Goal: Task Accomplishment & Management: Manage account settings

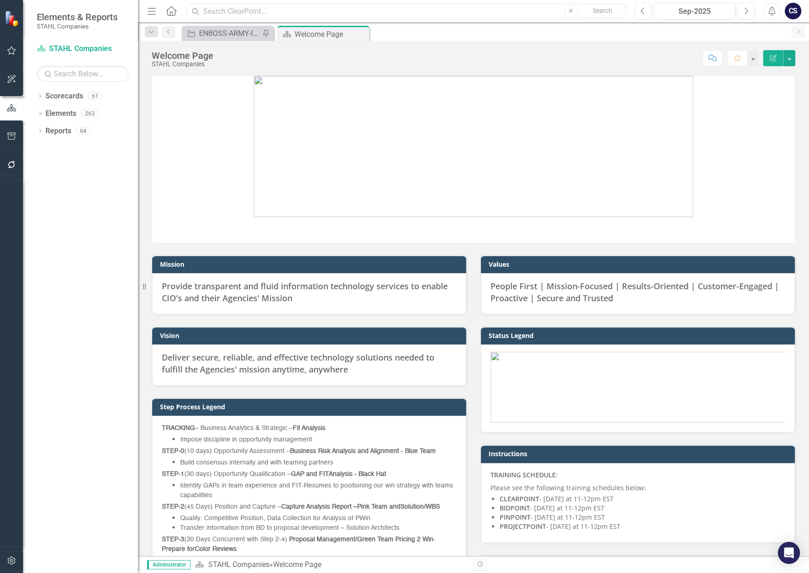
click at [217, 10] on input "text" at bounding box center [406, 11] width 441 height 16
type input "Centam"
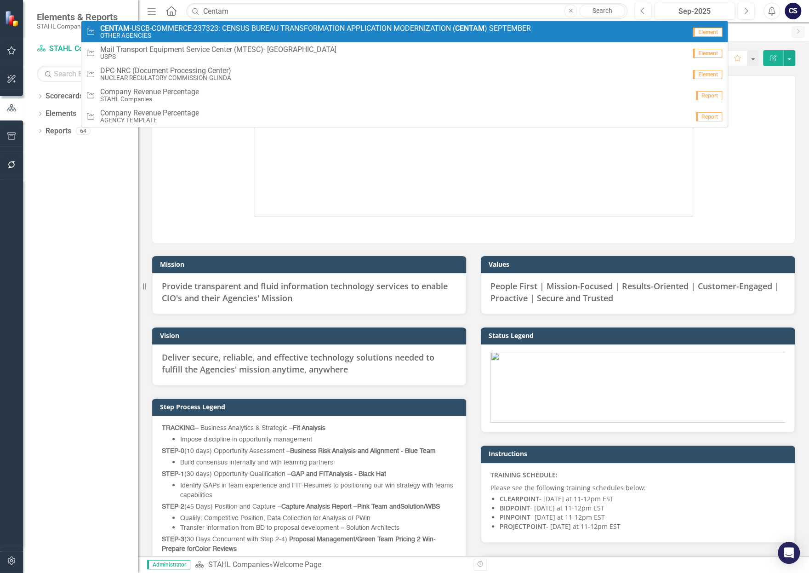
click at [156, 36] on small "OTHER AGENCIES" at bounding box center [315, 35] width 431 height 7
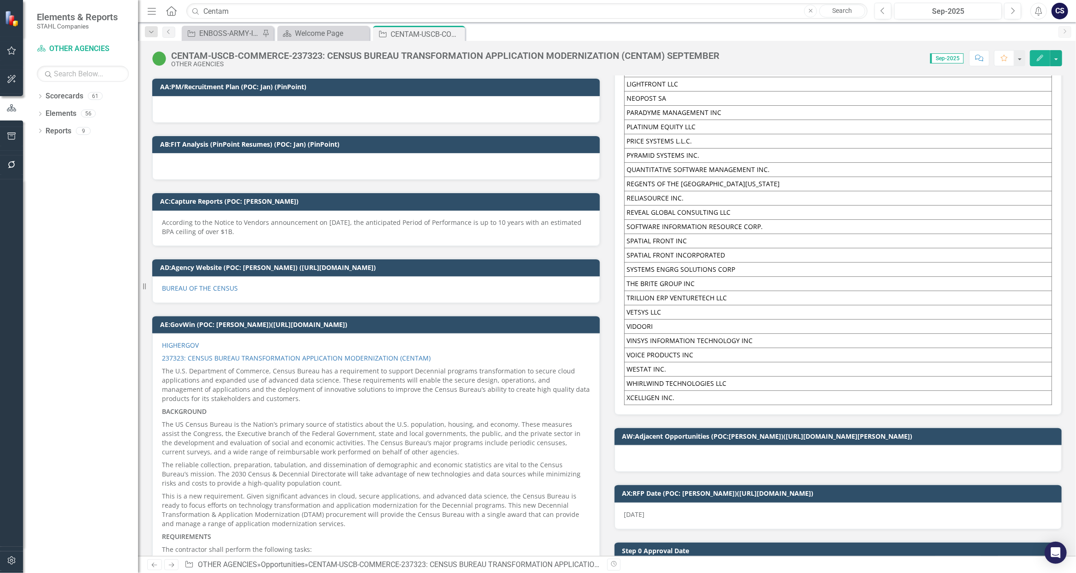
scroll to position [1892, 0]
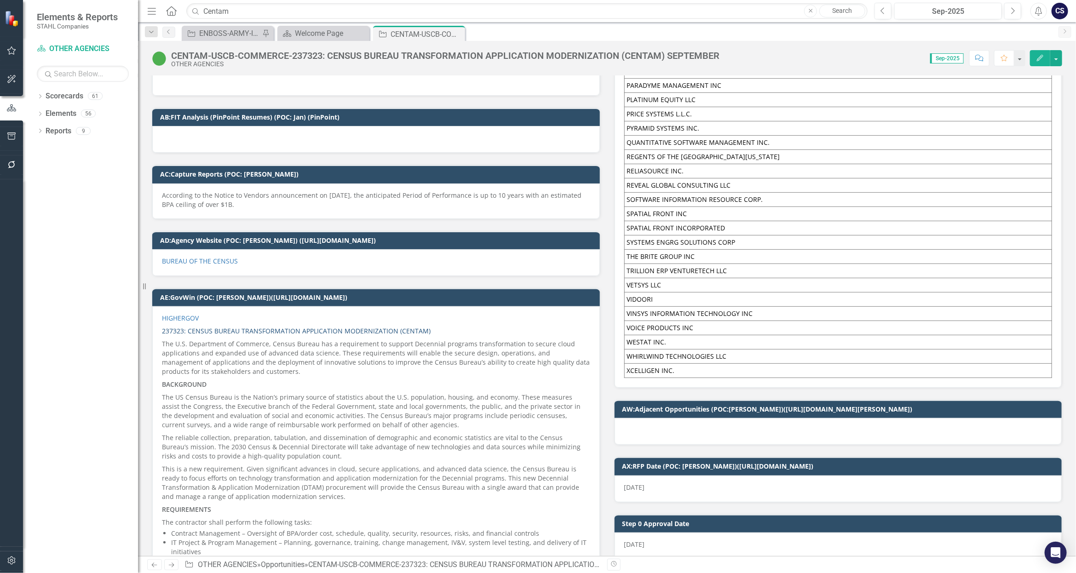
click at [222, 327] on link "237323: CENSUS BUREAU TRANSFORMATION APPLICATION MODERNIZATION (CENTAM)" at bounding box center [296, 331] width 269 height 9
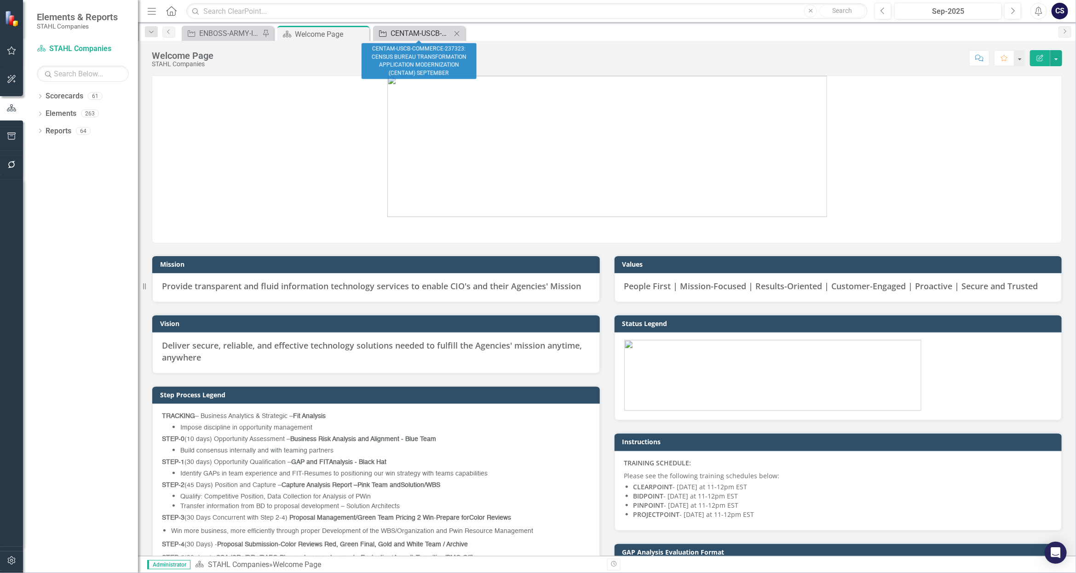
click at [424, 33] on div "CENTAM-USCB-COMMERCE-237323: CENSUS BUREAU TRANSFORMATION APPLICATION MODERNIZA…" at bounding box center [420, 33] width 61 height 11
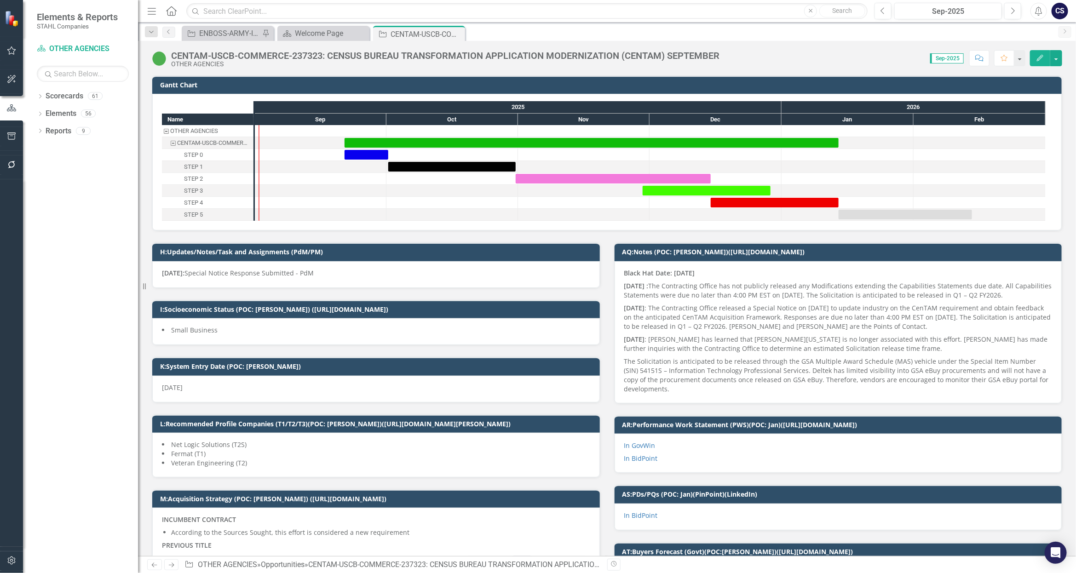
click at [333, 276] on p "09/04/2025: Special Notice Response Submitted - PdM" at bounding box center [376, 273] width 428 height 9
click at [325, 273] on p "09/04/2025: Special Notice Response Submitted - PdM" at bounding box center [376, 273] width 428 height 9
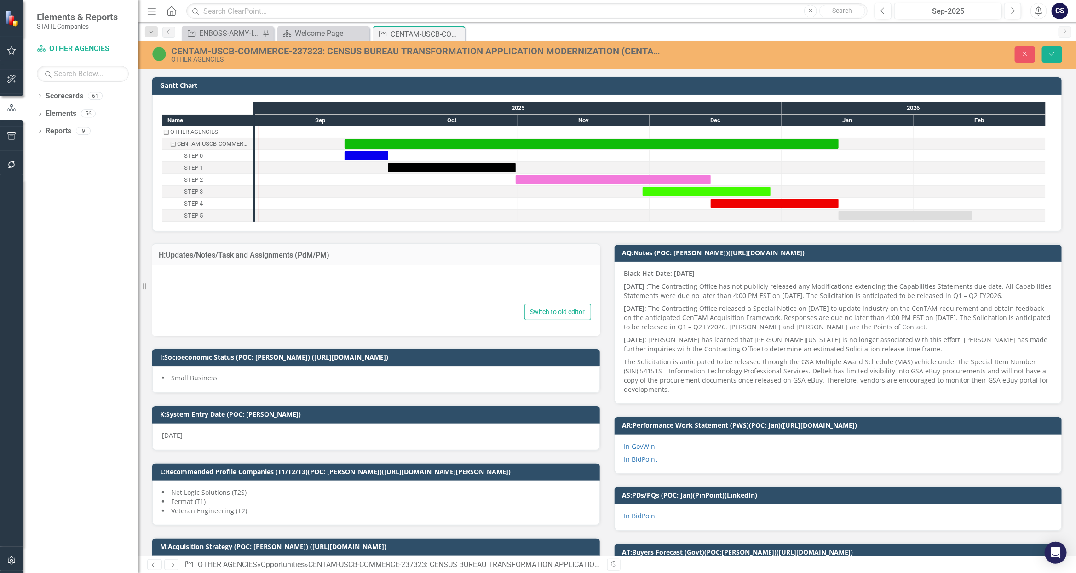
type textarea "<p><strong>09/04/2025: </strong>Special Notice&nbsp;Response Submitted - PdM</p>"
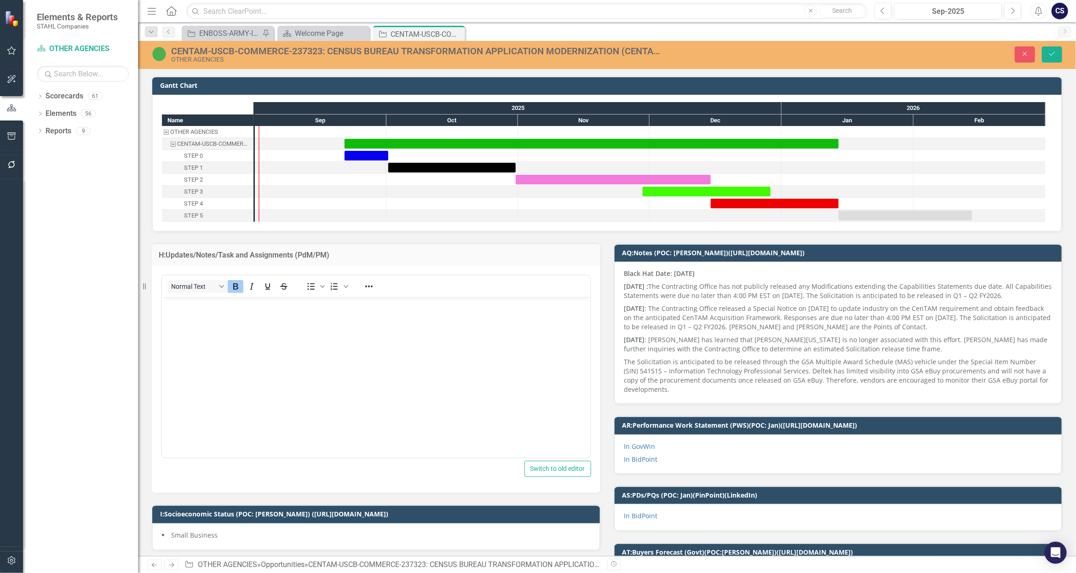
click at [330, 252] on h3 "H:Updates/Notes/Task and Assignments (PdM/PM)" at bounding box center [376, 255] width 435 height 8
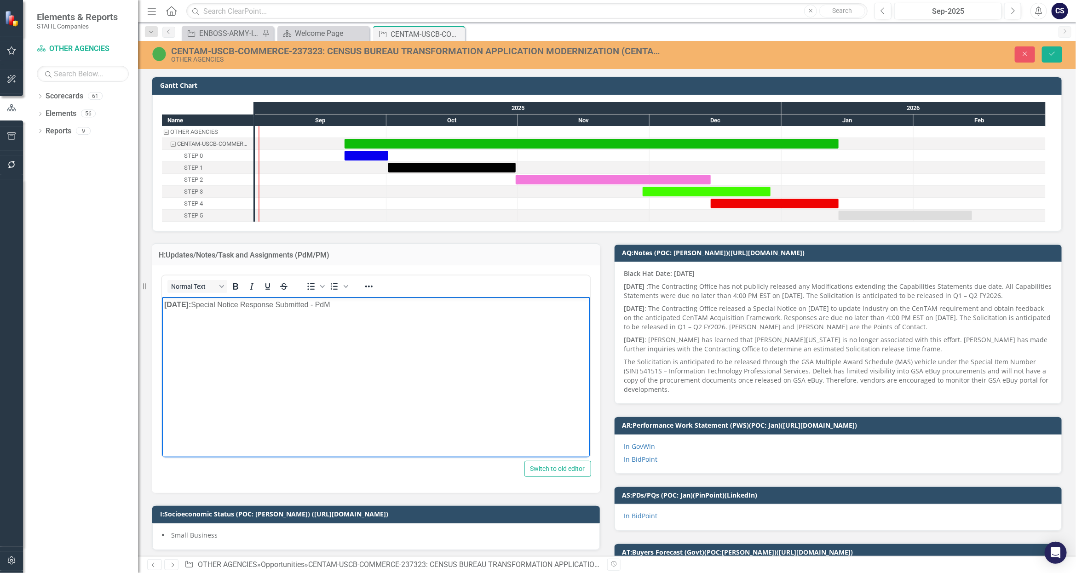
click at [168, 324] on p "Rich Text Area. Press ALT-0 for help." at bounding box center [376, 323] width 424 height 11
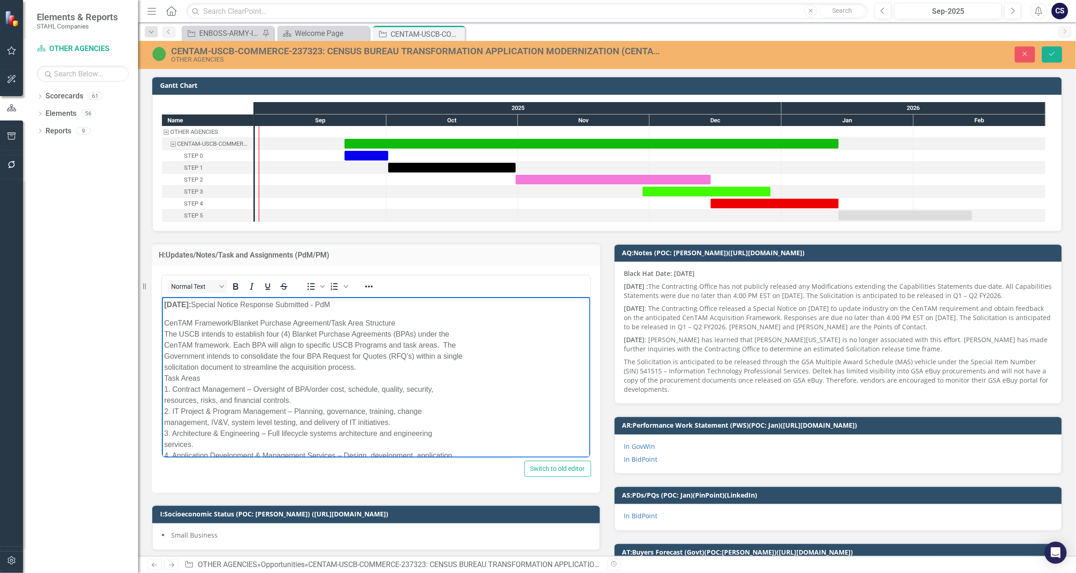
drag, startPoint x: 207, startPoint y: 377, endPoint x: 158, endPoint y: 373, distance: 48.9
click at [161, 373] on html "09/04/2025: Special Notice Response Submitted - PdM CenTAM Framework/Blanket Pu…" at bounding box center [375, 400] width 428 height 207
click at [236, 288] on icon "Bold" at bounding box center [235, 286] width 5 height 6
click at [492, 338] on p "CenTAM Framework/Blanket Purchase Agreement/Task Area Structure The USCB intend…" at bounding box center [376, 406] width 424 height 177
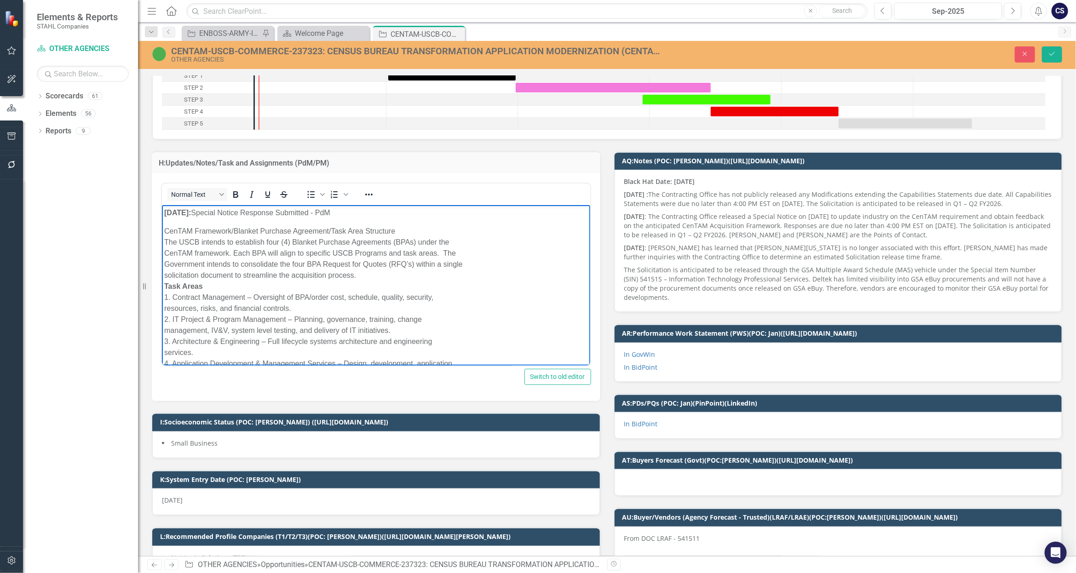
scroll to position [46, 0]
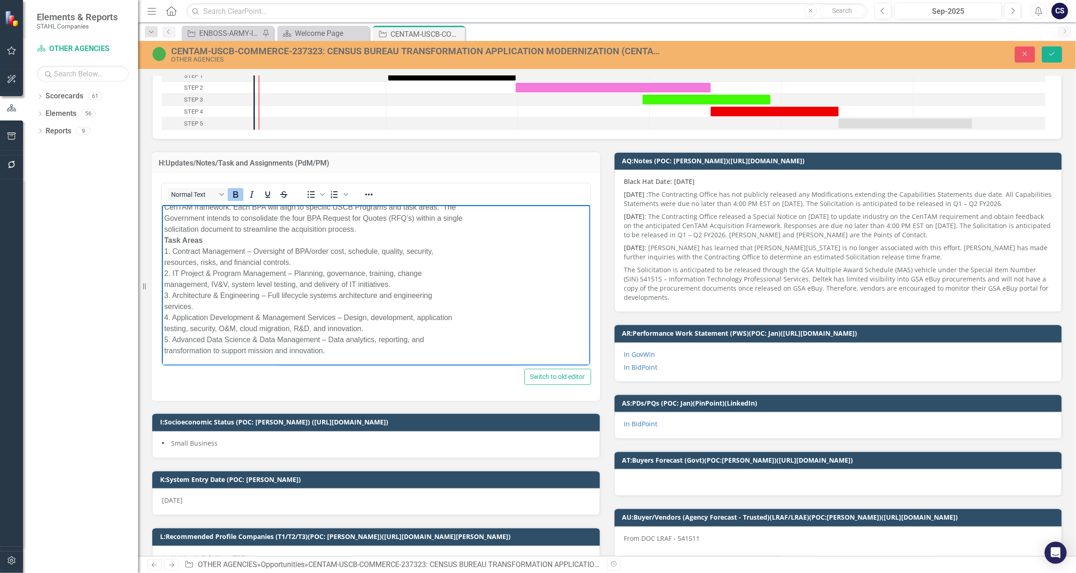
drag, startPoint x: 332, startPoint y: 355, endPoint x: 152, endPoint y: 241, distance: 212.7
click at [161, 241] on html "09/04/2025: Special Notice Response Submitted - PdM CenTAM Framework/Blanket Pu…" at bounding box center [375, 262] width 428 height 207
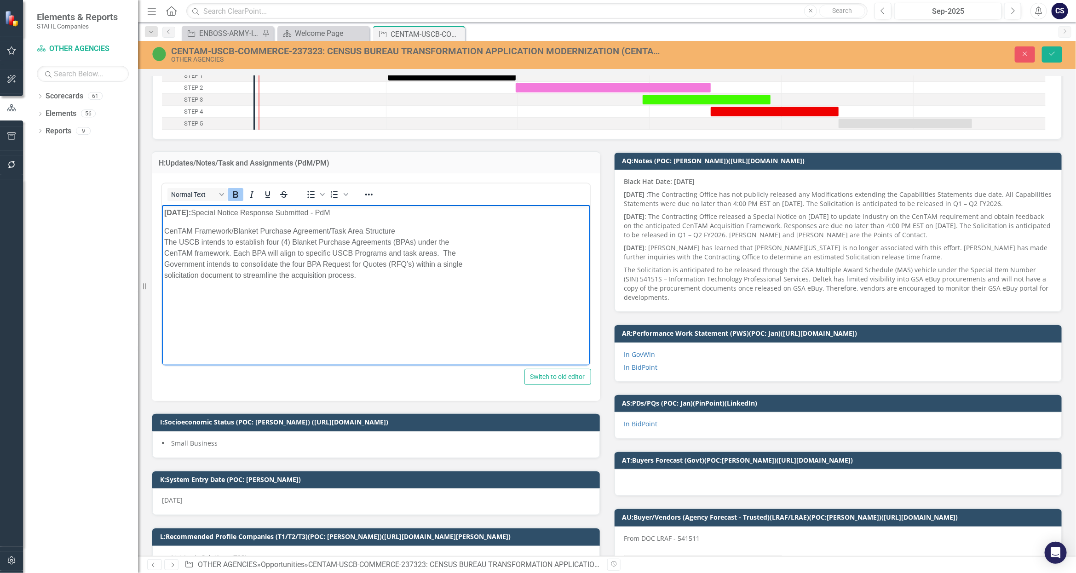
scroll to position [0, 0]
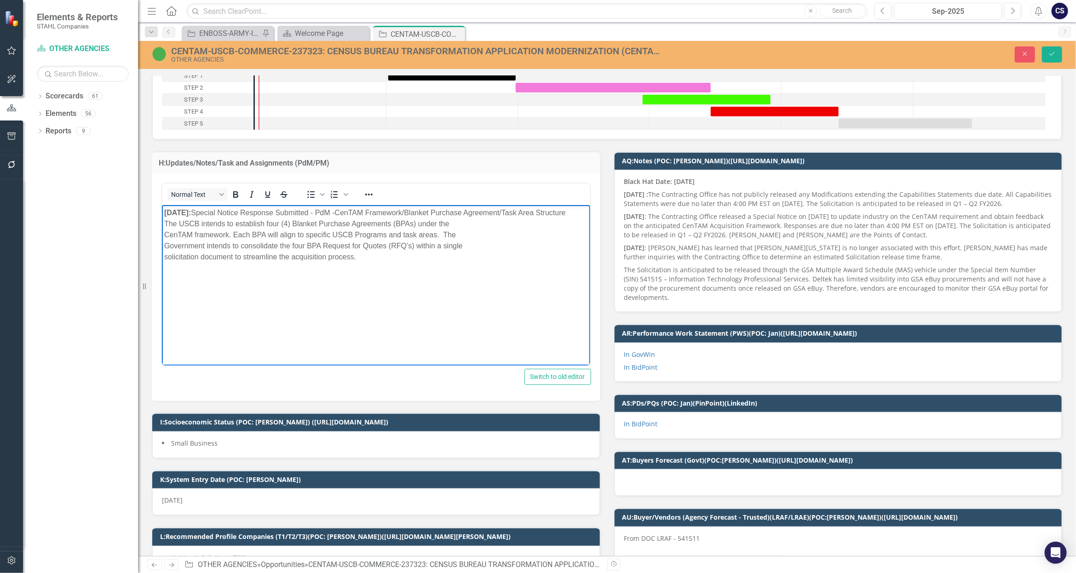
click at [261, 288] on body "09/04/2025: Special Notice Response Submitted - PdM - CenTAM Framework/Blanket …" at bounding box center [375, 274] width 428 height 138
click at [1051, 54] on icon "Save" at bounding box center [1052, 54] width 8 height 6
